Goal: Information Seeking & Learning: Learn about a topic

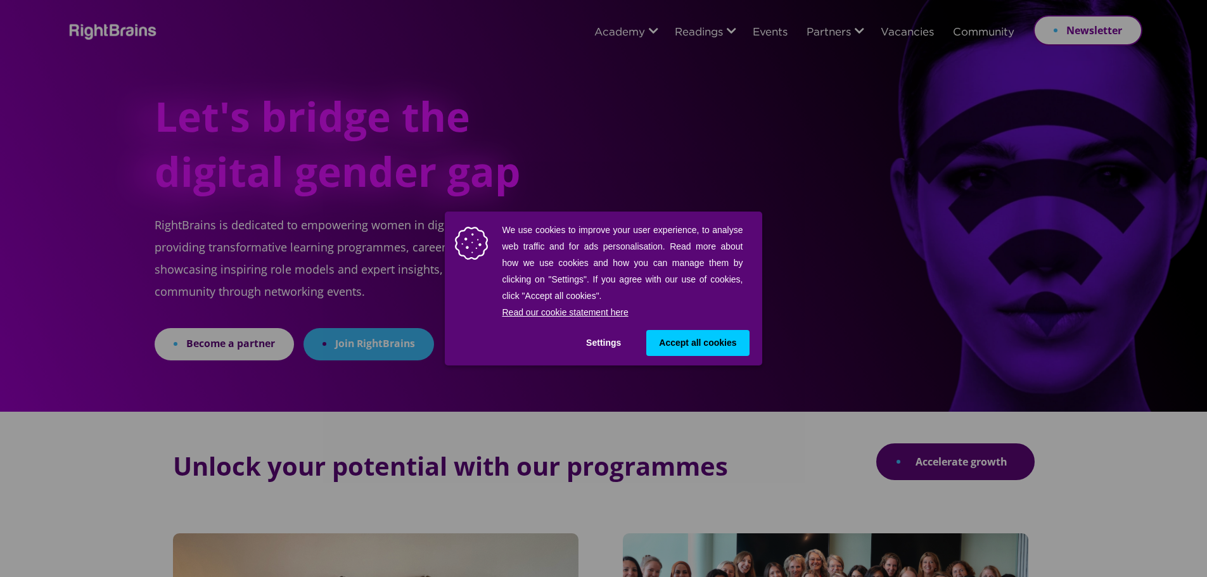
click at [692, 340] on span "Accept all cookies" at bounding box center [697, 343] width 77 height 13
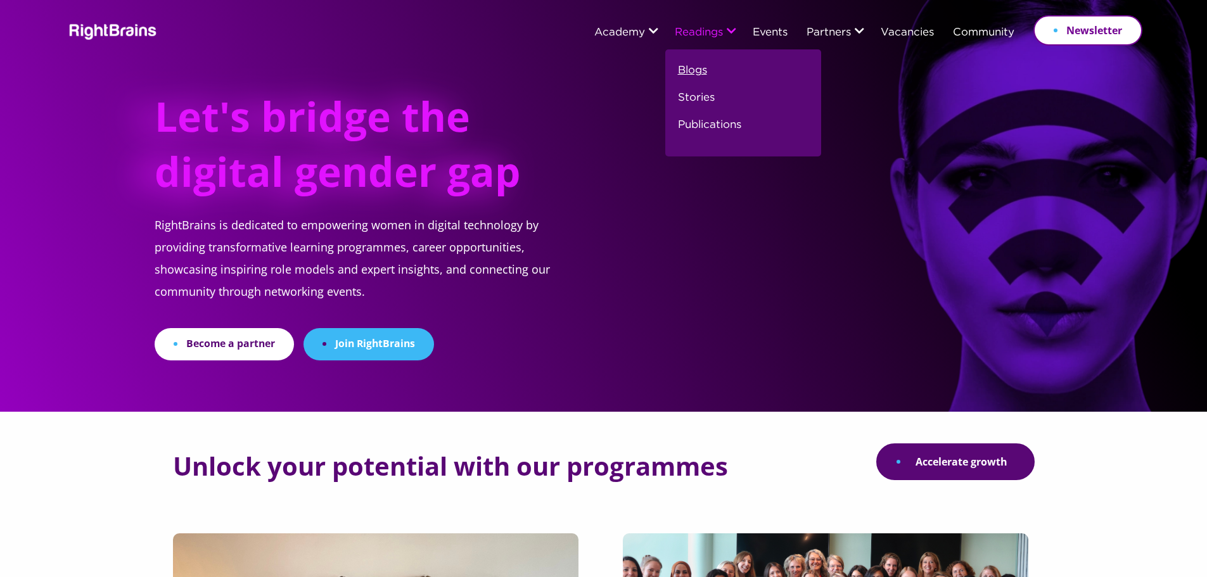
click at [683, 68] on link "Blogs" at bounding box center [692, 75] width 29 height 27
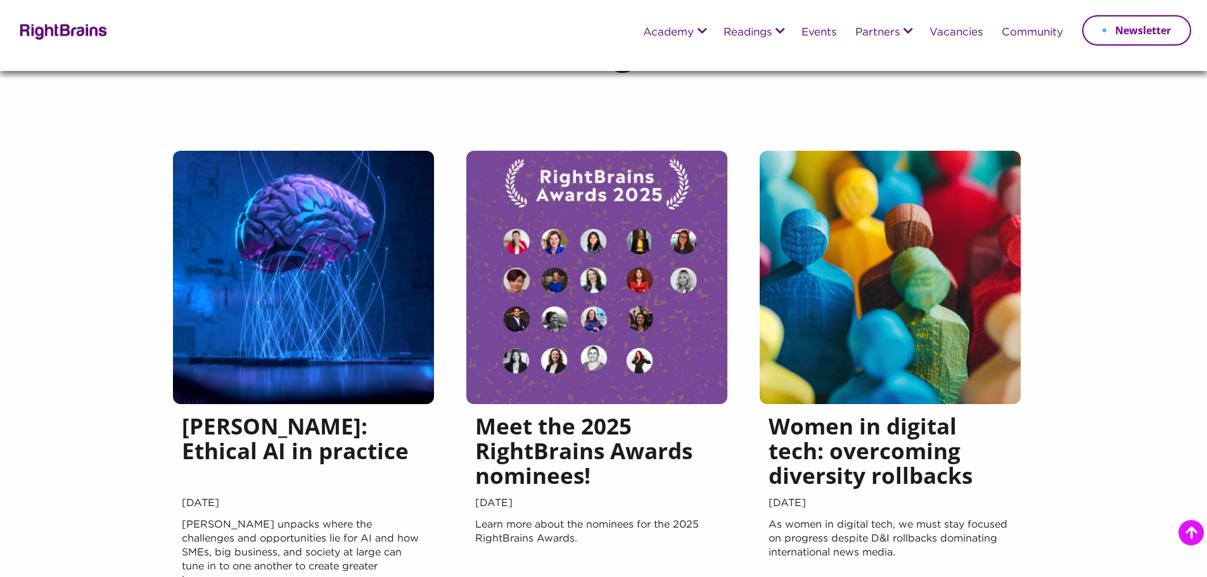
scroll to position [190, 0]
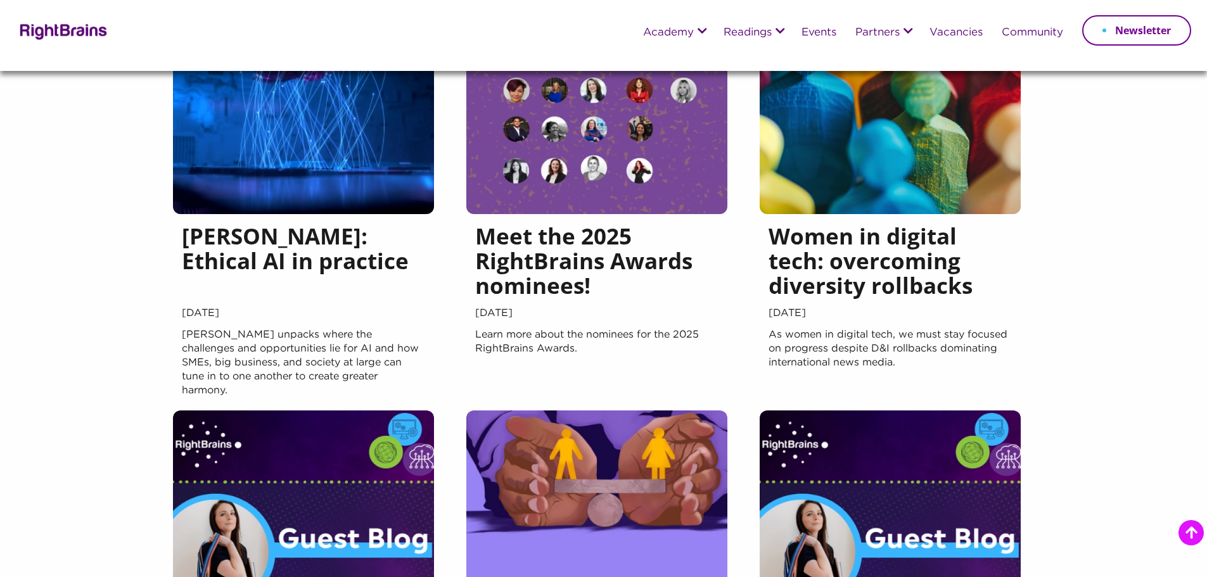
click at [247, 246] on h5 "[PERSON_NAME]: Ethical AI in practice" at bounding box center [303, 264] width 243 height 80
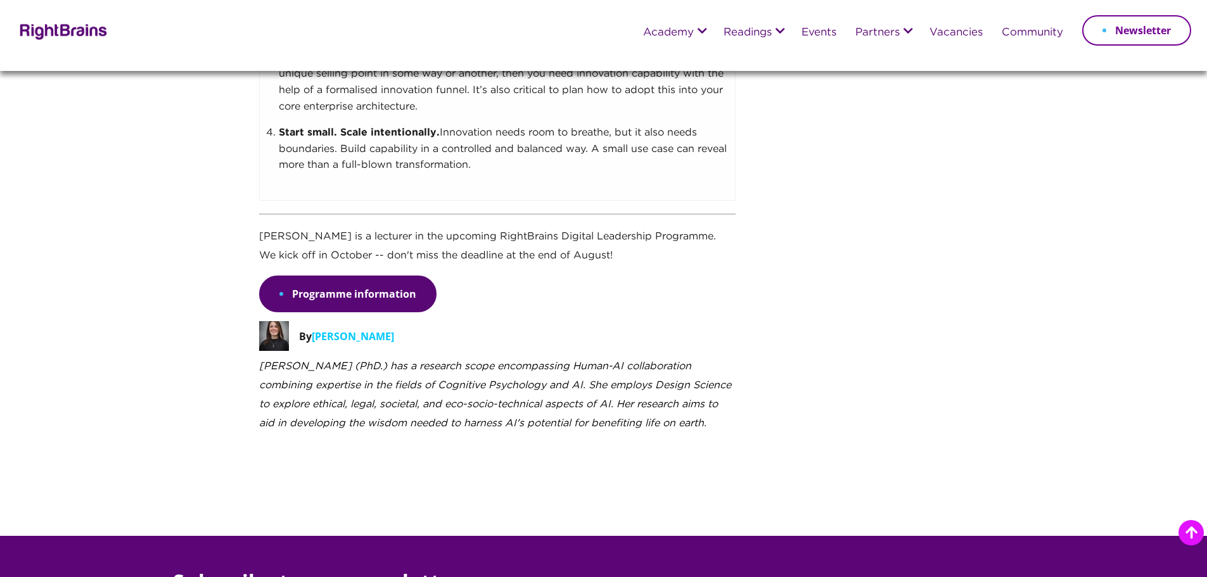
scroll to position [1521, 0]
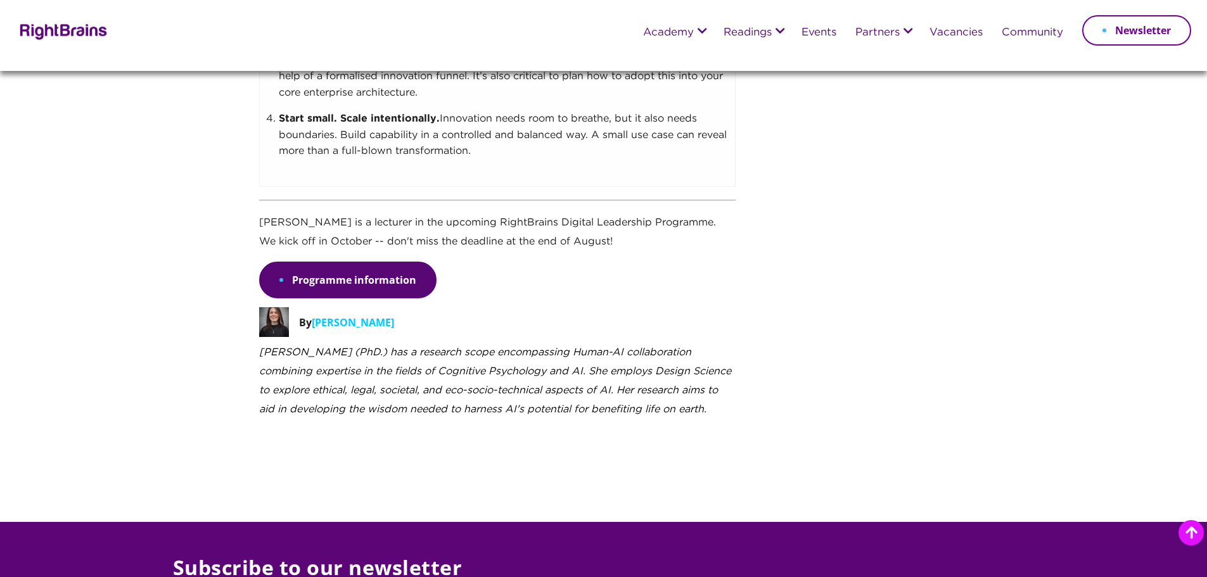
click at [347, 320] on span "[PERSON_NAME]" at bounding box center [353, 323] width 82 height 14
drag, startPoint x: 320, startPoint y: 321, endPoint x: 434, endPoint y: 326, distance: 114.2
click at [434, 326] on div "By [PERSON_NAME]" at bounding box center [497, 325] width 477 height 36
click at [381, 321] on span "Marieke Peeters" at bounding box center [353, 323] width 82 height 14
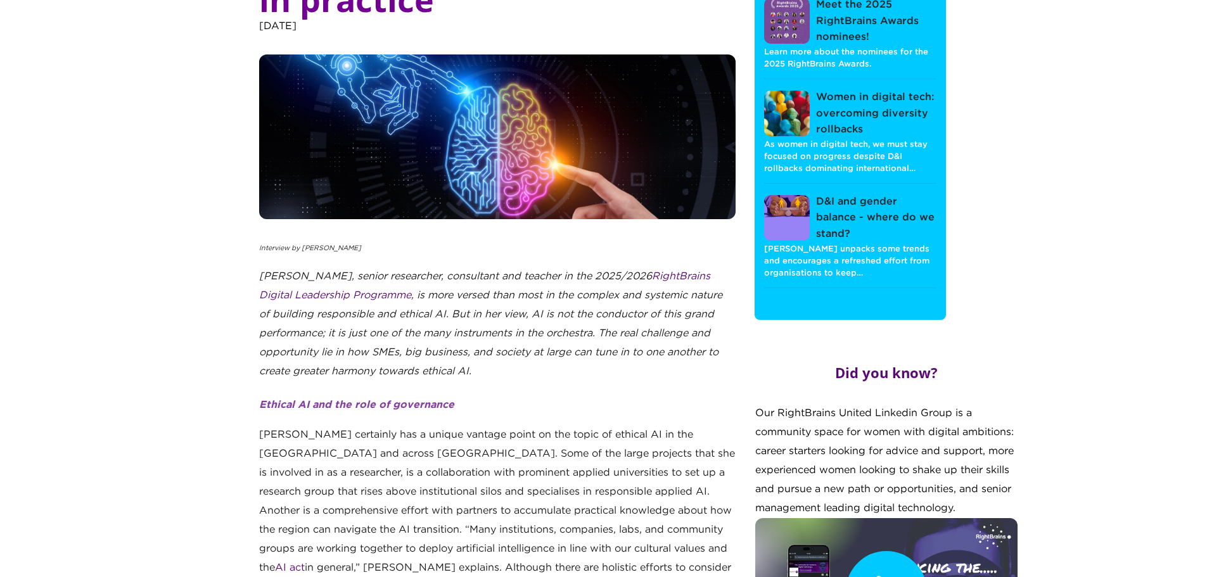
scroll to position [0, 0]
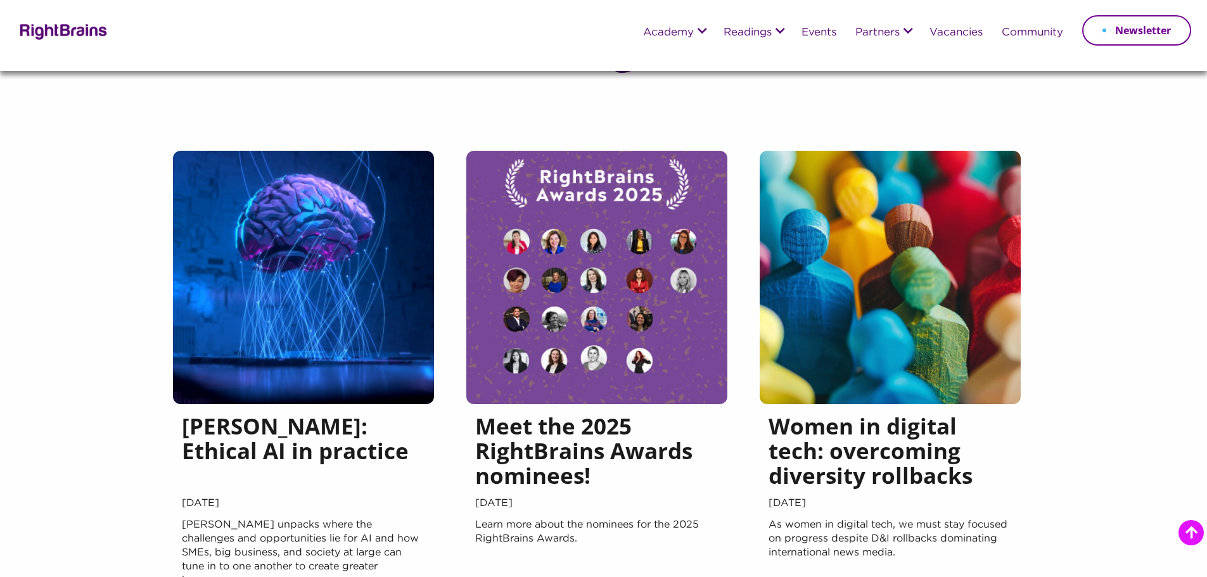
scroll to position [634, 0]
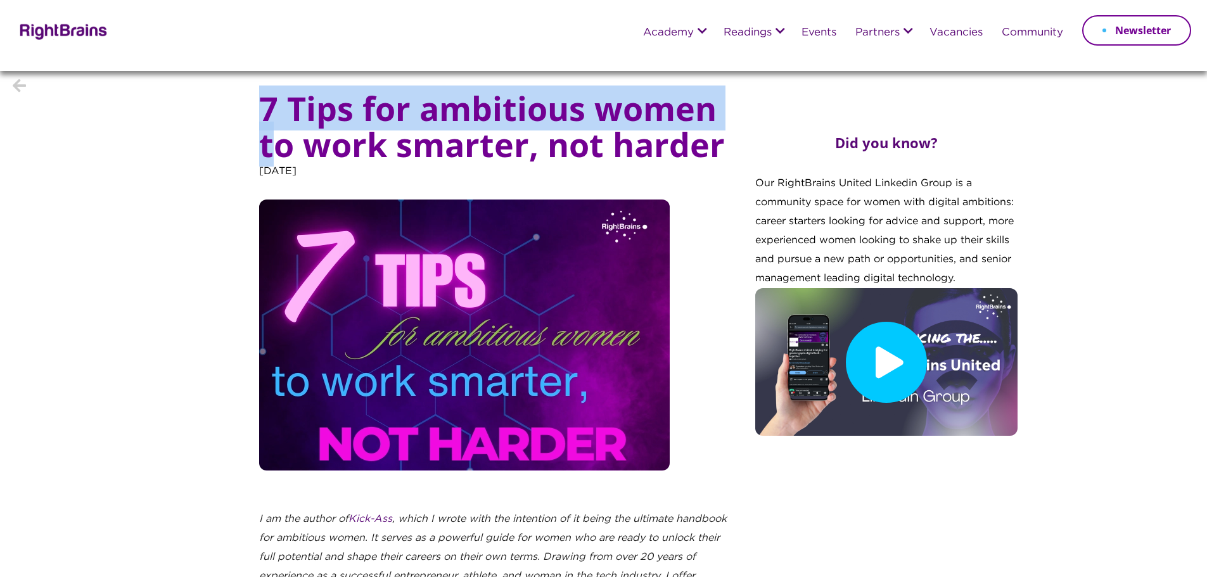
click at [278, 151] on h1 "7 Tips for ambitious women to work smarter, not harder" at bounding box center [497, 126] width 477 height 72
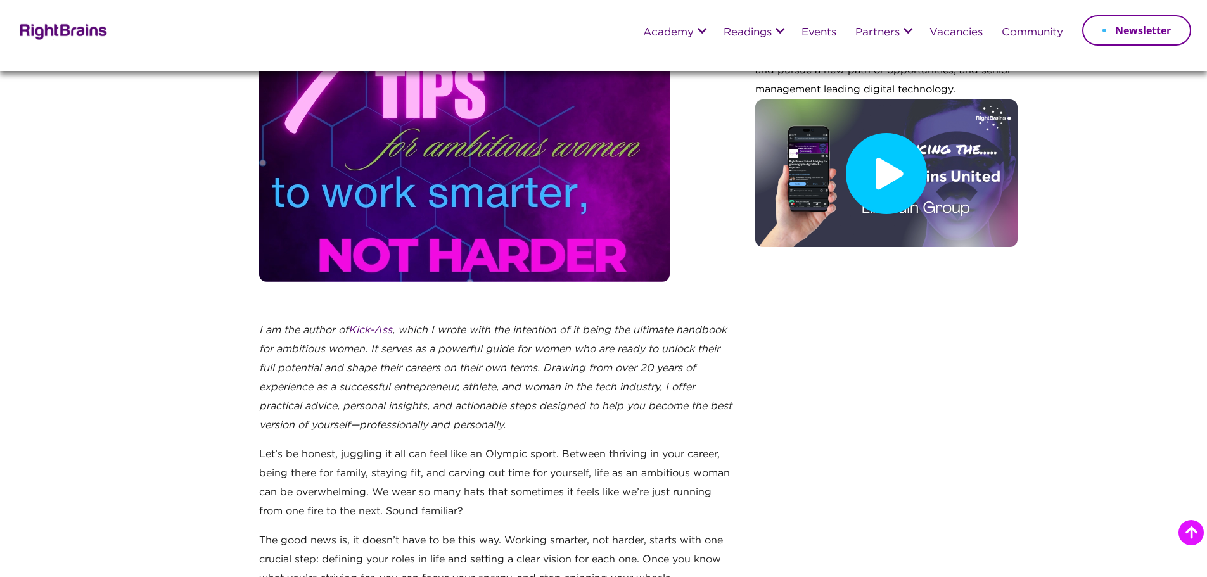
scroll to position [317, 0]
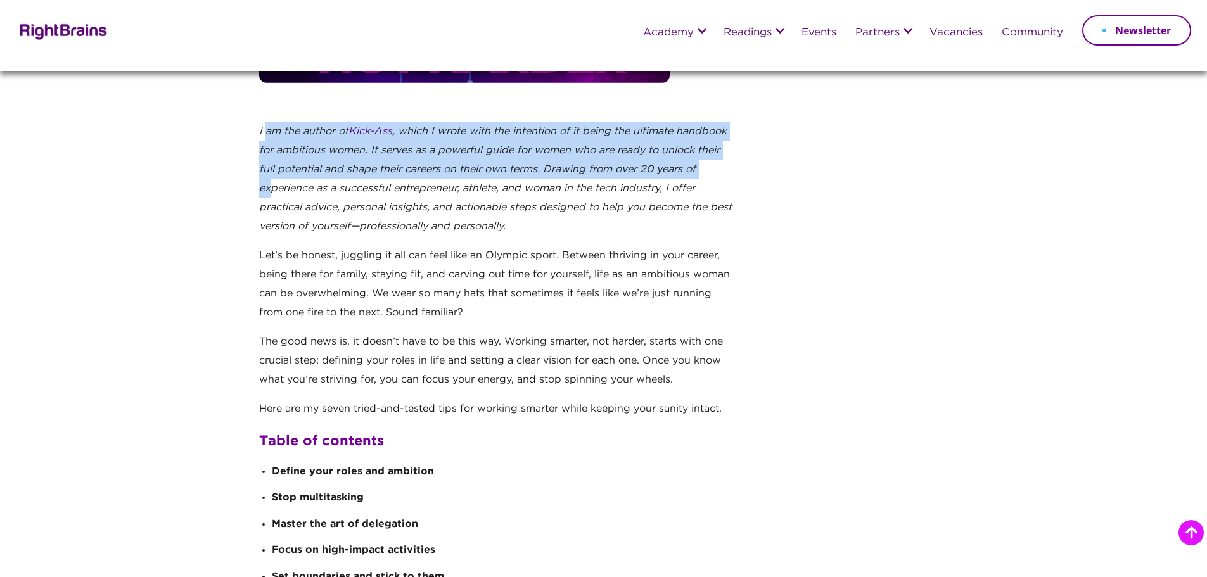
drag, startPoint x: 267, startPoint y: 125, endPoint x: 268, endPoint y: 181, distance: 55.8
click at [268, 181] on p "I am the author of Kick-Ass , which I wrote with the intention of it being the …" at bounding box center [497, 184] width 477 height 124
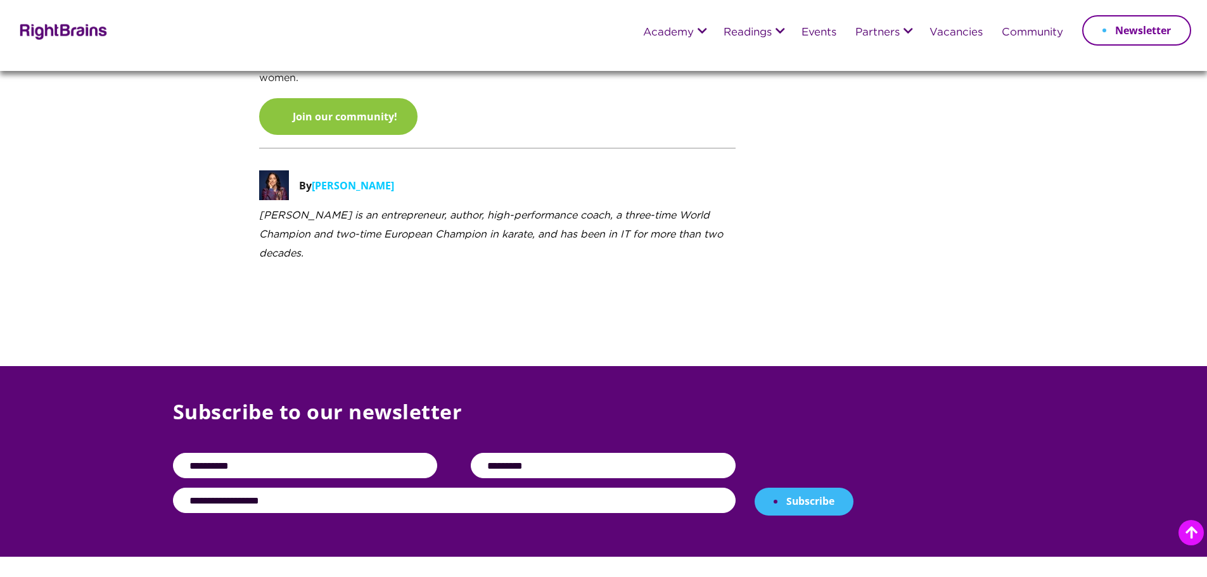
scroll to position [2282, 0]
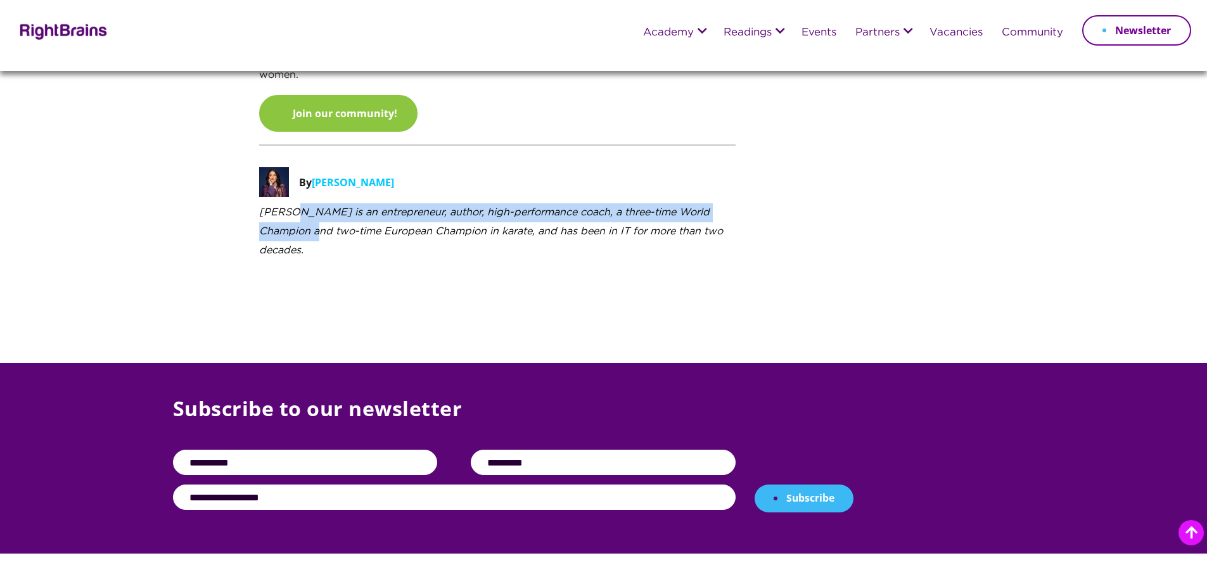
drag, startPoint x: 294, startPoint y: 217, endPoint x: 299, endPoint y: 240, distance: 22.6
click at [299, 240] on icon "[PERSON_NAME] is an entrepreneur, author, high-performance coach, a three-time …" at bounding box center [491, 232] width 464 height 48
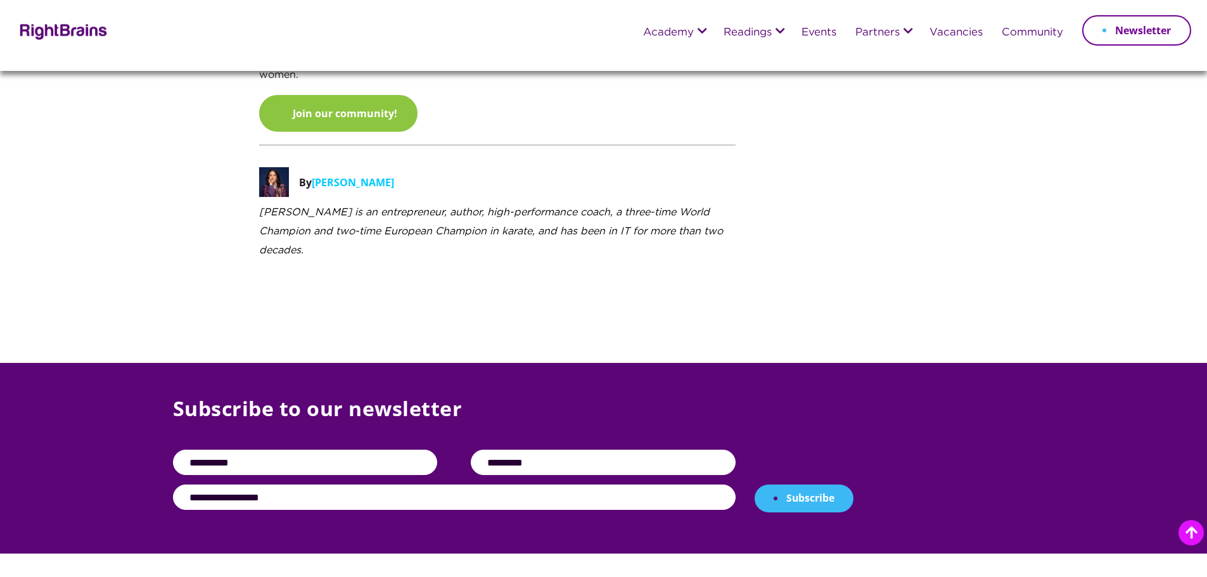
drag, startPoint x: 301, startPoint y: 261, endPoint x: 290, endPoint y: 248, distance: 17.1
click at [290, 248] on p "[PERSON_NAME] is an entrepreneur, author, high-performance coach, a three-time …" at bounding box center [497, 241] width 477 height 76
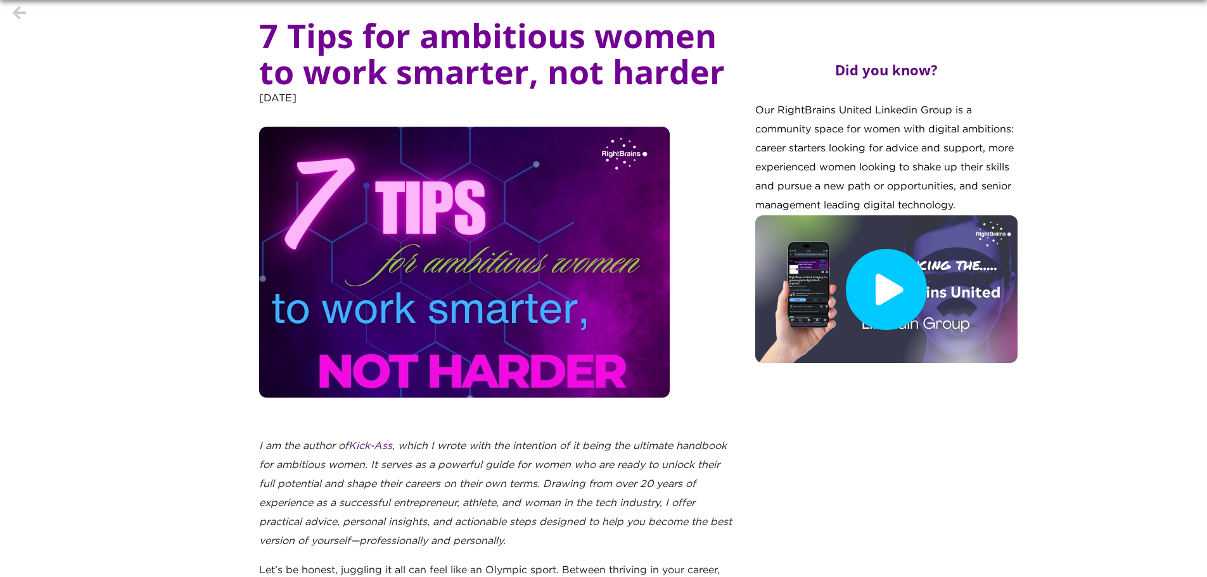
scroll to position [0, 0]
